Goal: Task Accomplishment & Management: Use online tool/utility

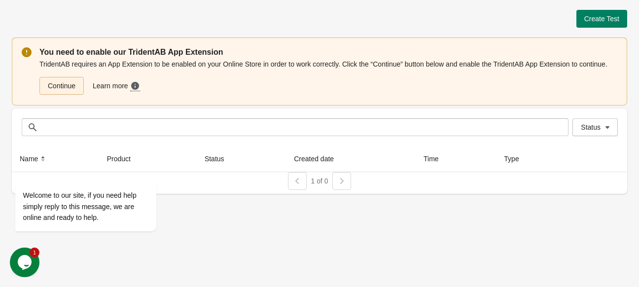
click at [67, 83] on link "Continue" at bounding box center [61, 86] width 44 height 18
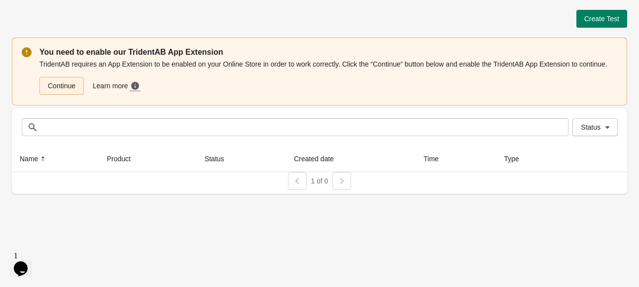
click at [69, 88] on link "Continue" at bounding box center [61, 86] width 44 height 18
click at [607, 25] on button "Create Test" at bounding box center [602, 19] width 51 height 18
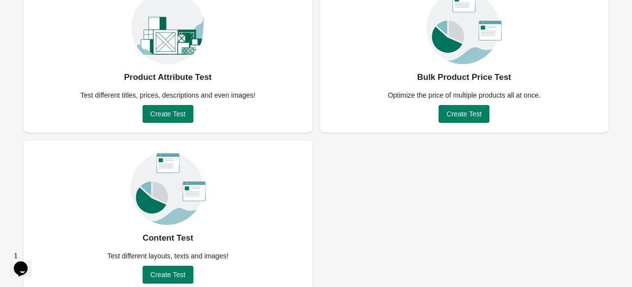
scroll to position [99, 0]
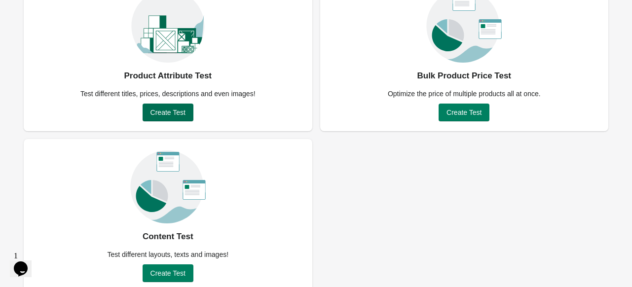
click at [178, 112] on span "Create Test" at bounding box center [167, 113] width 35 height 8
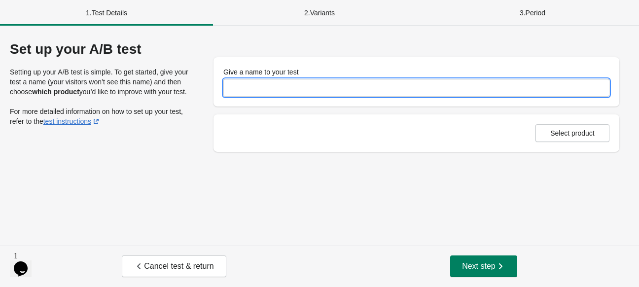
click at [260, 87] on input "Give a name to your test" at bounding box center [416, 88] width 386 height 18
type input "**********"
click at [578, 144] on div "Select product" at bounding box center [417, 132] width 406 height 37
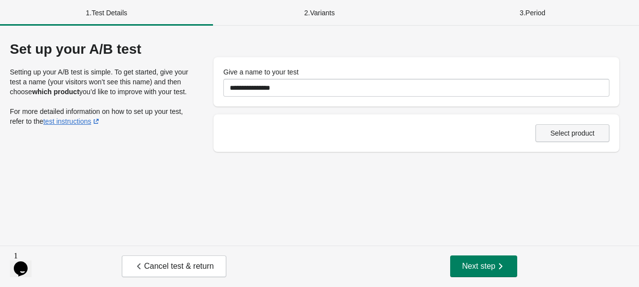
click at [578, 139] on button "Select product" at bounding box center [573, 133] width 74 height 18
click at [493, 261] on span "Next step" at bounding box center [483, 266] width 43 height 10
click at [571, 128] on button "Select product" at bounding box center [573, 133] width 74 height 18
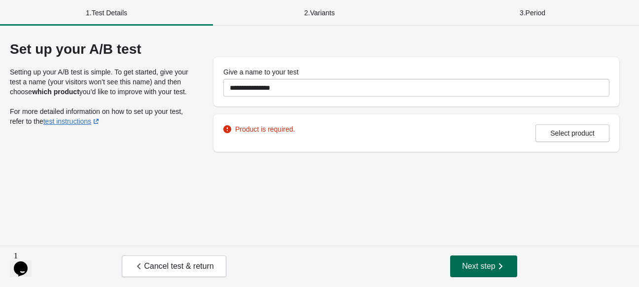
click at [475, 262] on span "Next step" at bounding box center [483, 266] width 43 height 10
